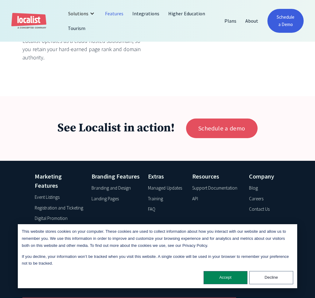
scroll to position [2070, 0]
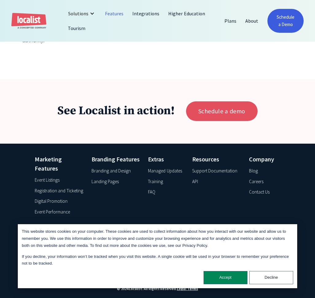
click at [56, 177] on div "Event Listings" at bounding box center [47, 180] width 25 height 7
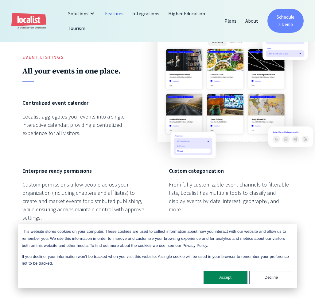
click at [289, 20] on link "Schedule a Demo" at bounding box center [285, 21] width 36 height 24
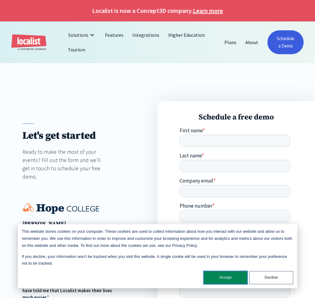
click at [229, 279] on button "Accept" at bounding box center [225, 277] width 44 height 13
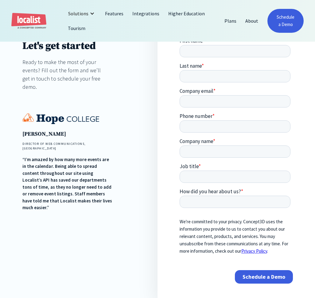
scroll to position [78, 0]
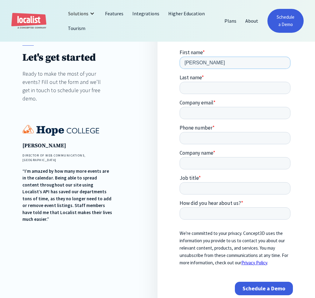
type input "chloe"
type input "Beltran"
type input "marketing@inflatablefunpark.com"
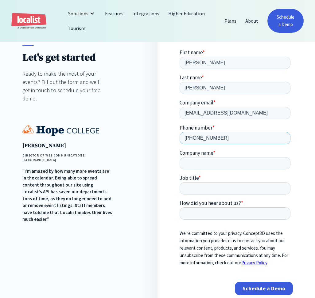
type input "+61477488756"
type input "Inflatable Fun Park"
type input "Employee"
click at [220, 215] on input "How did you hear about us? *" at bounding box center [234, 213] width 111 height 12
type input "Social Media advertisement"
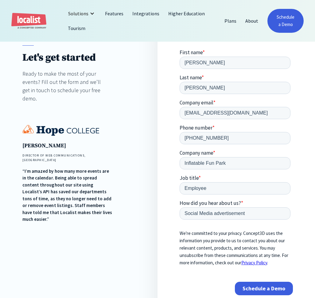
click at [260, 289] on input "Schedule a Demo" at bounding box center [263, 288] width 58 height 13
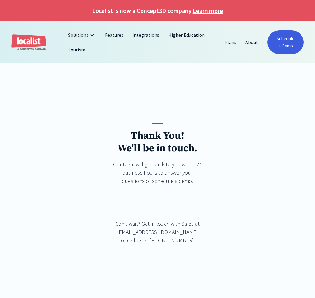
click at [145, 113] on div "Thank You! We'll be in touch. Our team will get back to you within 24 business …" at bounding box center [157, 210] width 315 height 218
click at [263, 144] on div "Thank You! We'll be in touch. Our team will get back to you within 24 business …" at bounding box center [157, 193] width 225 height 139
click at [170, 150] on strong "Thank You! We'll be in touch." at bounding box center [157, 142] width 80 height 25
